Goal: Contribute content: Contribute content

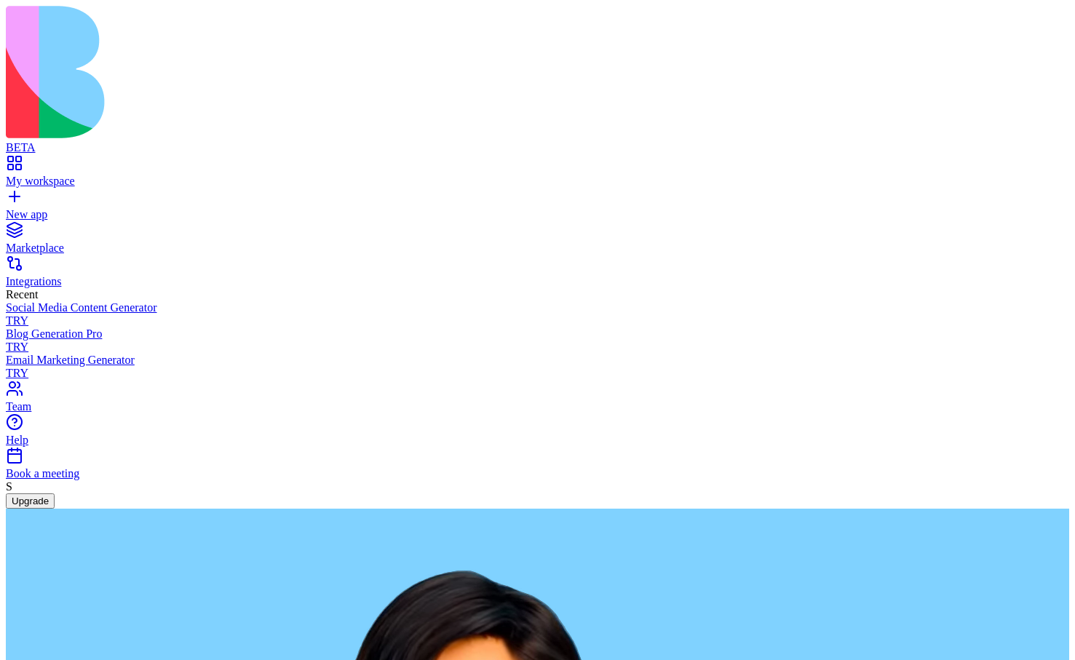
type textarea "*"
type textarea "**********"
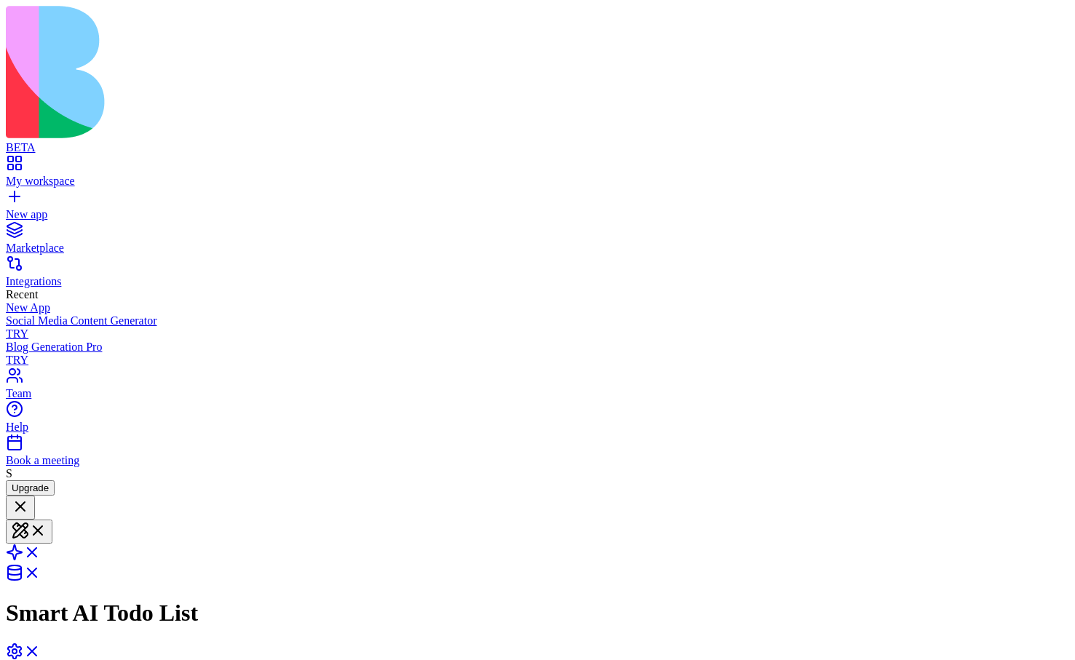
scroll to position [215, 0]
